Goal: Task Accomplishment & Management: Complete application form

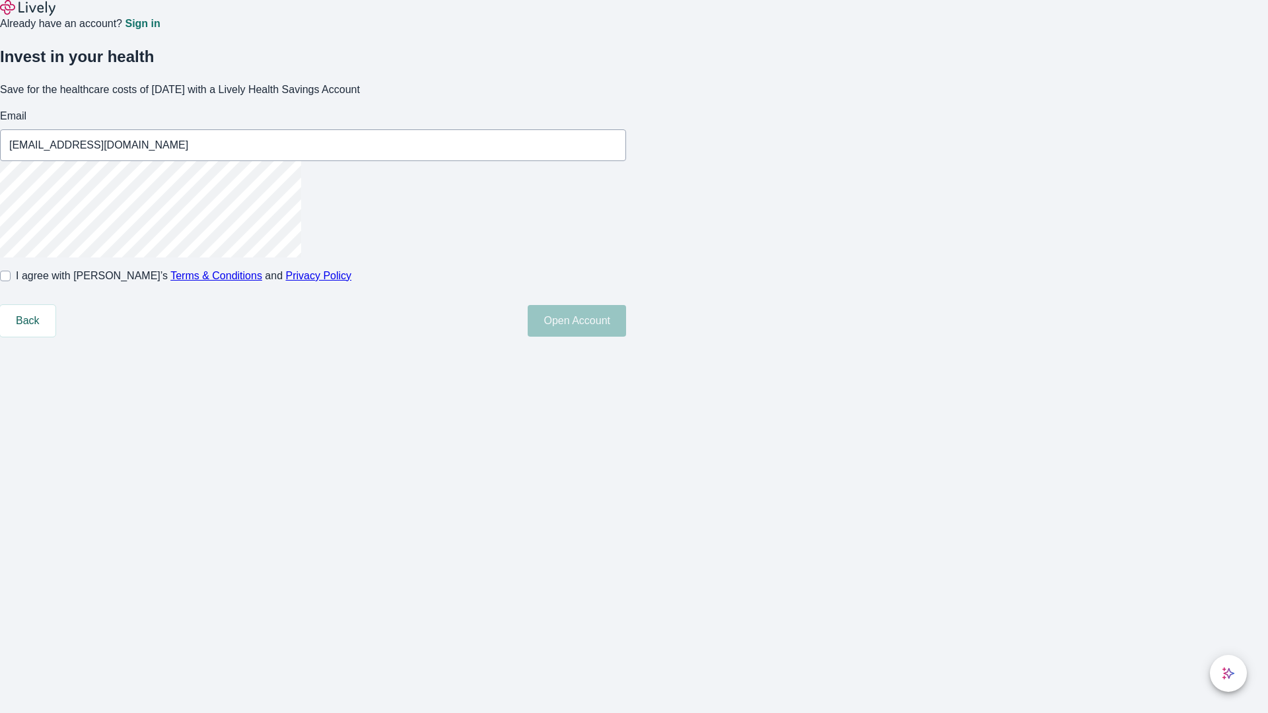
click at [11, 281] on input "I agree with Lively’s Terms & Conditions and Privacy Policy" at bounding box center [5, 276] width 11 height 11
checkbox input "true"
click at [626, 337] on button "Open Account" at bounding box center [577, 321] width 98 height 32
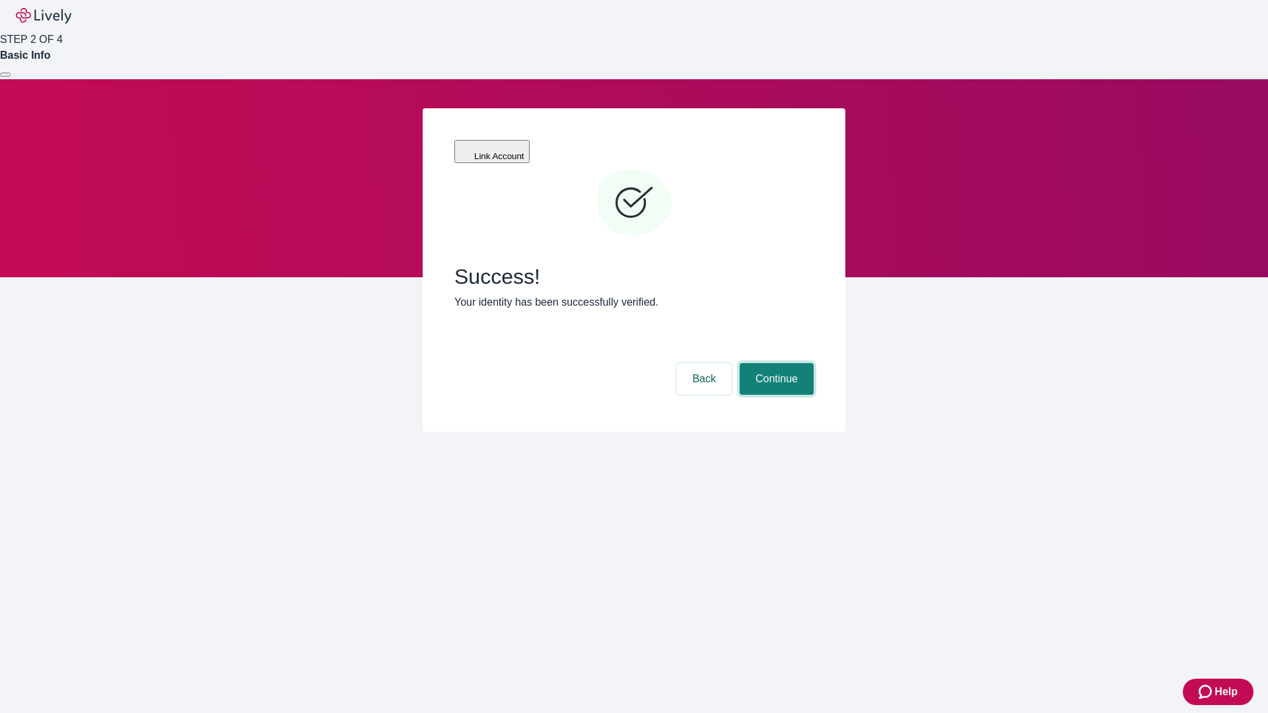
click at [775, 363] on button "Continue" at bounding box center [777, 379] width 74 height 32
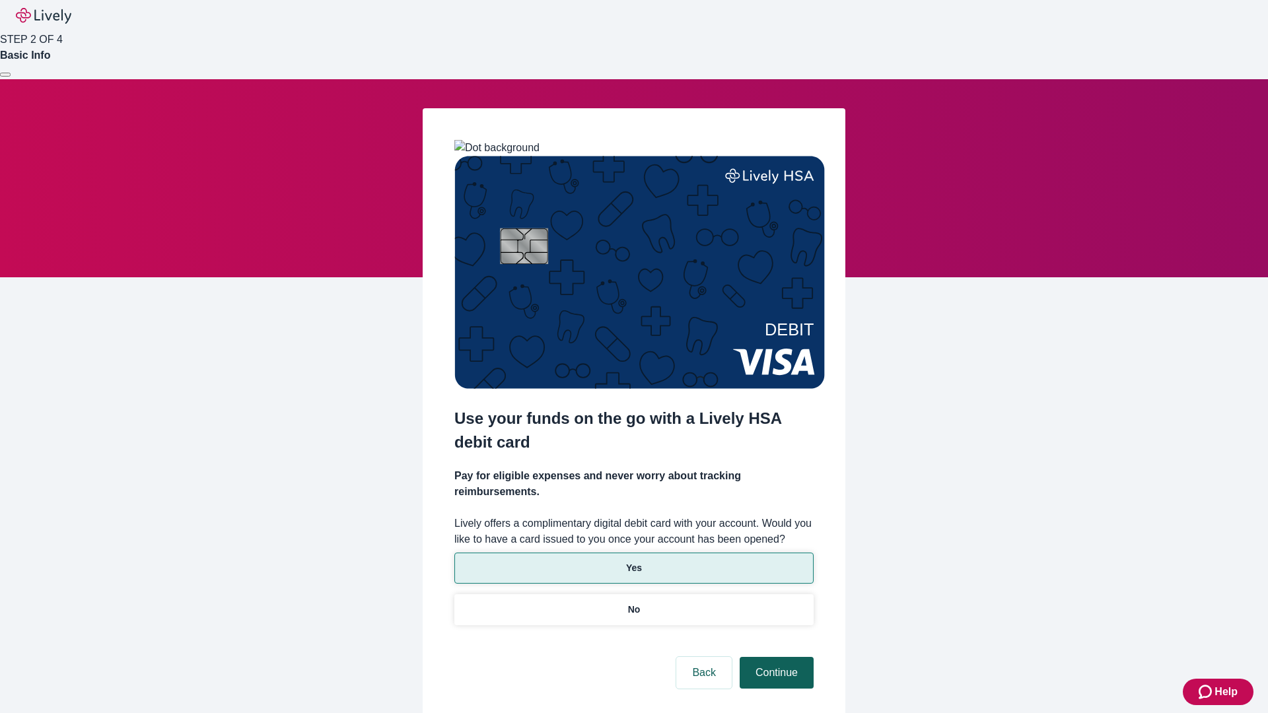
click at [633, 561] on p "Yes" at bounding box center [634, 568] width 16 height 14
click at [775, 657] on button "Continue" at bounding box center [777, 673] width 74 height 32
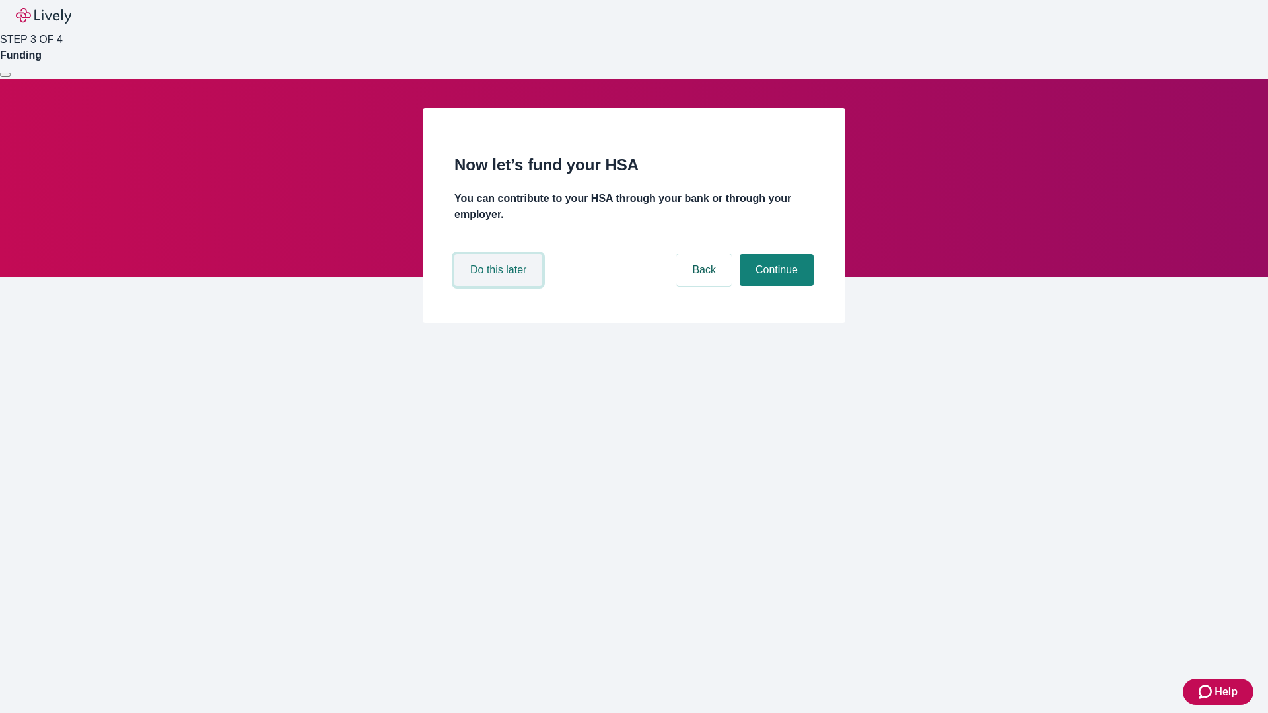
click at [500, 286] on button "Do this later" at bounding box center [498, 270] width 88 height 32
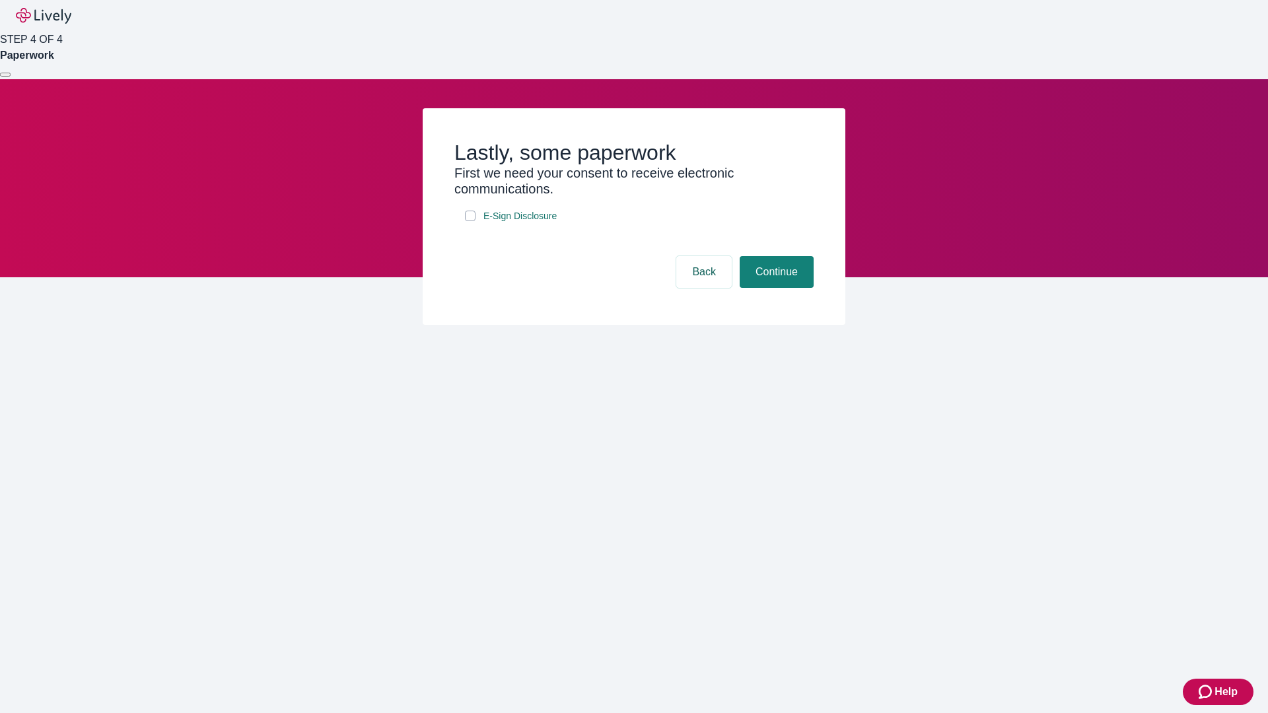
click at [470, 221] on input "E-Sign Disclosure" at bounding box center [470, 216] width 11 height 11
checkbox input "true"
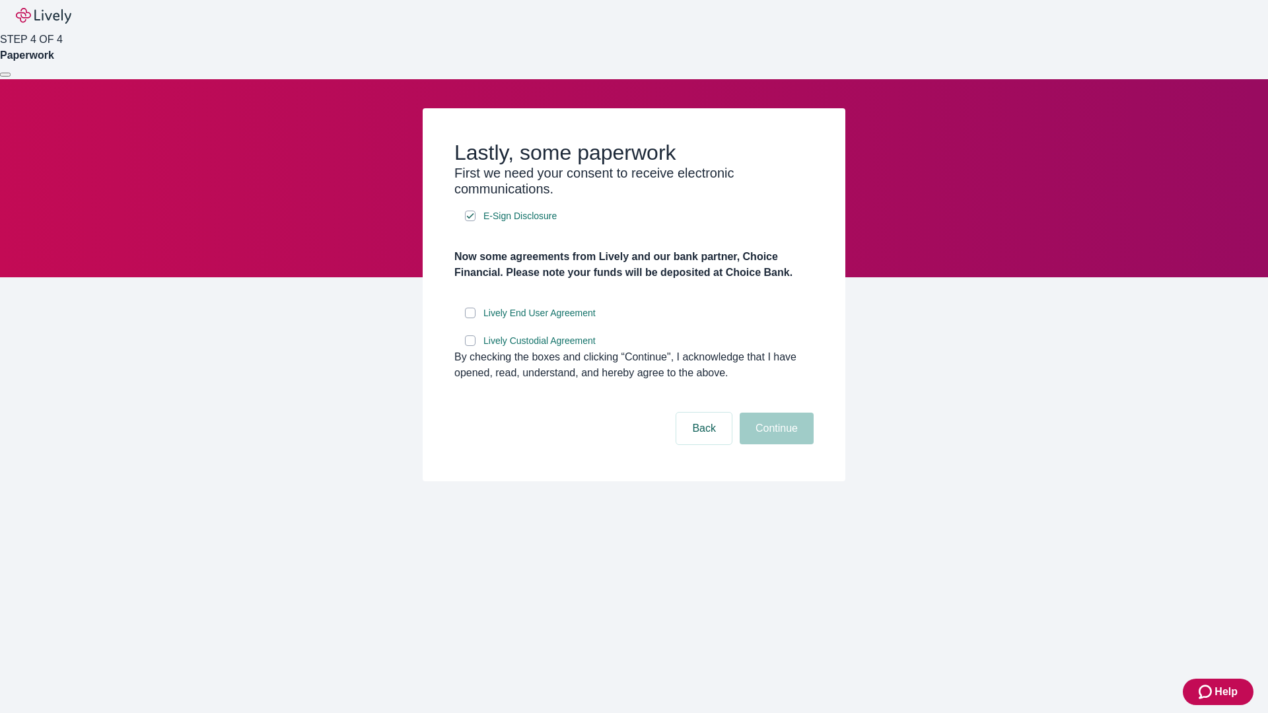
click at [470, 318] on input "Lively End User Agreement" at bounding box center [470, 313] width 11 height 11
checkbox input "true"
click at [470, 346] on input "Lively Custodial Agreement" at bounding box center [470, 341] width 11 height 11
checkbox input "true"
click at [775, 445] on button "Continue" at bounding box center [777, 429] width 74 height 32
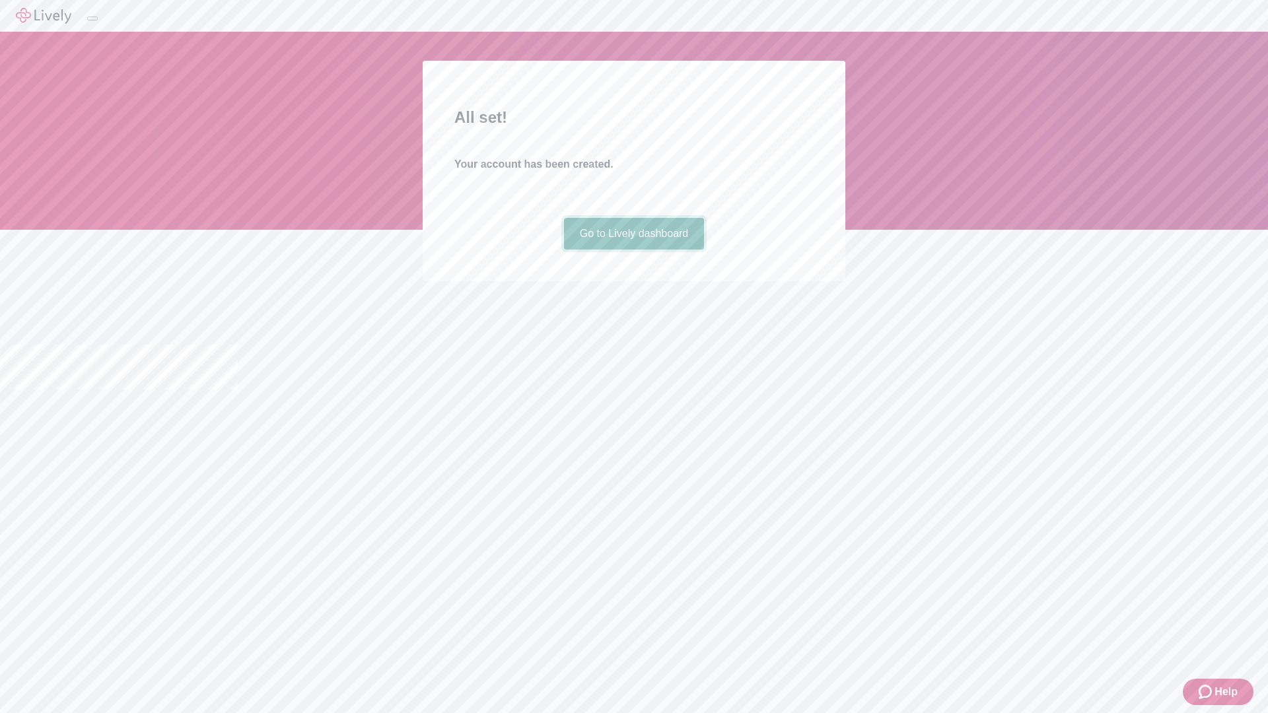
click at [633, 250] on link "Go to Lively dashboard" at bounding box center [634, 234] width 141 height 32
